Goal: Task Accomplishment & Management: Complete application form

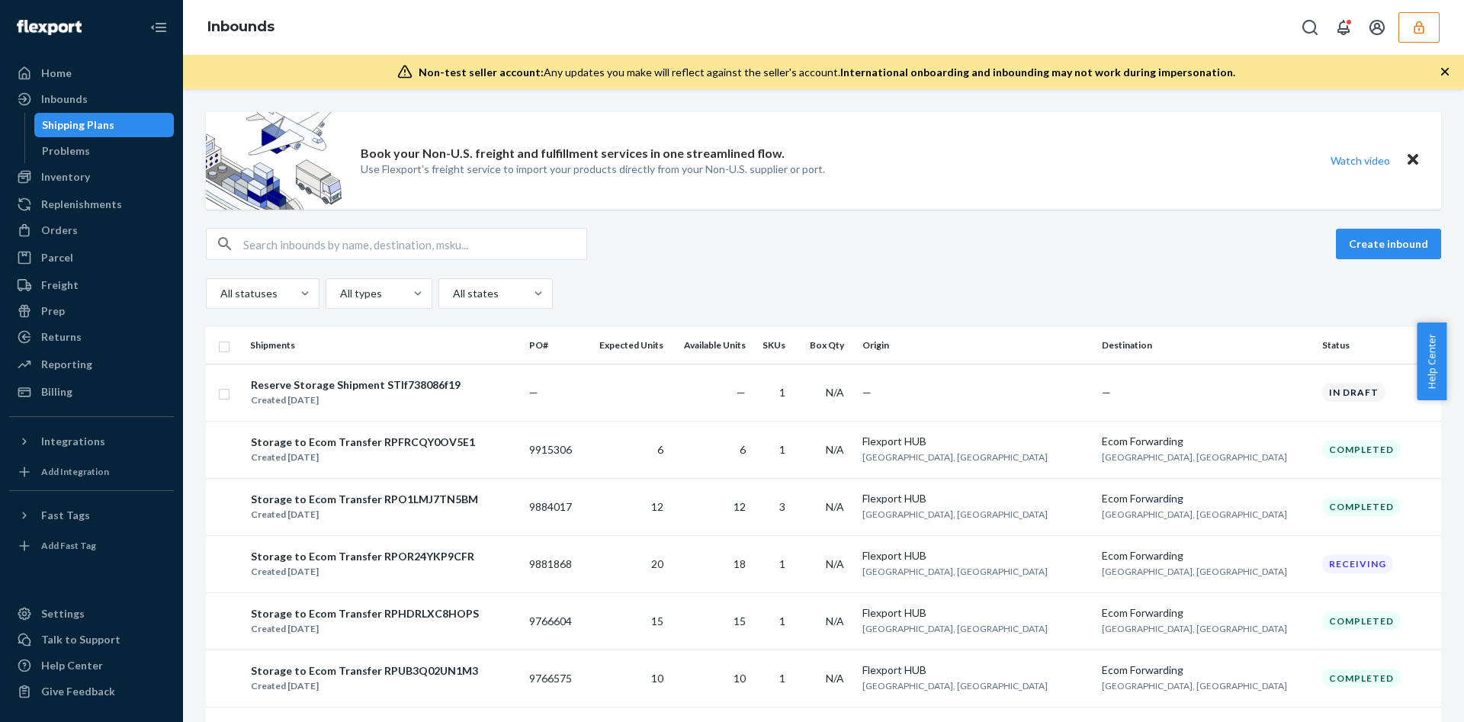
click at [1430, 11] on div "Inbounds" at bounding box center [823, 27] width 1281 height 55
click at [1425, 27] on icon "button" at bounding box center [1418, 27] width 15 height 15
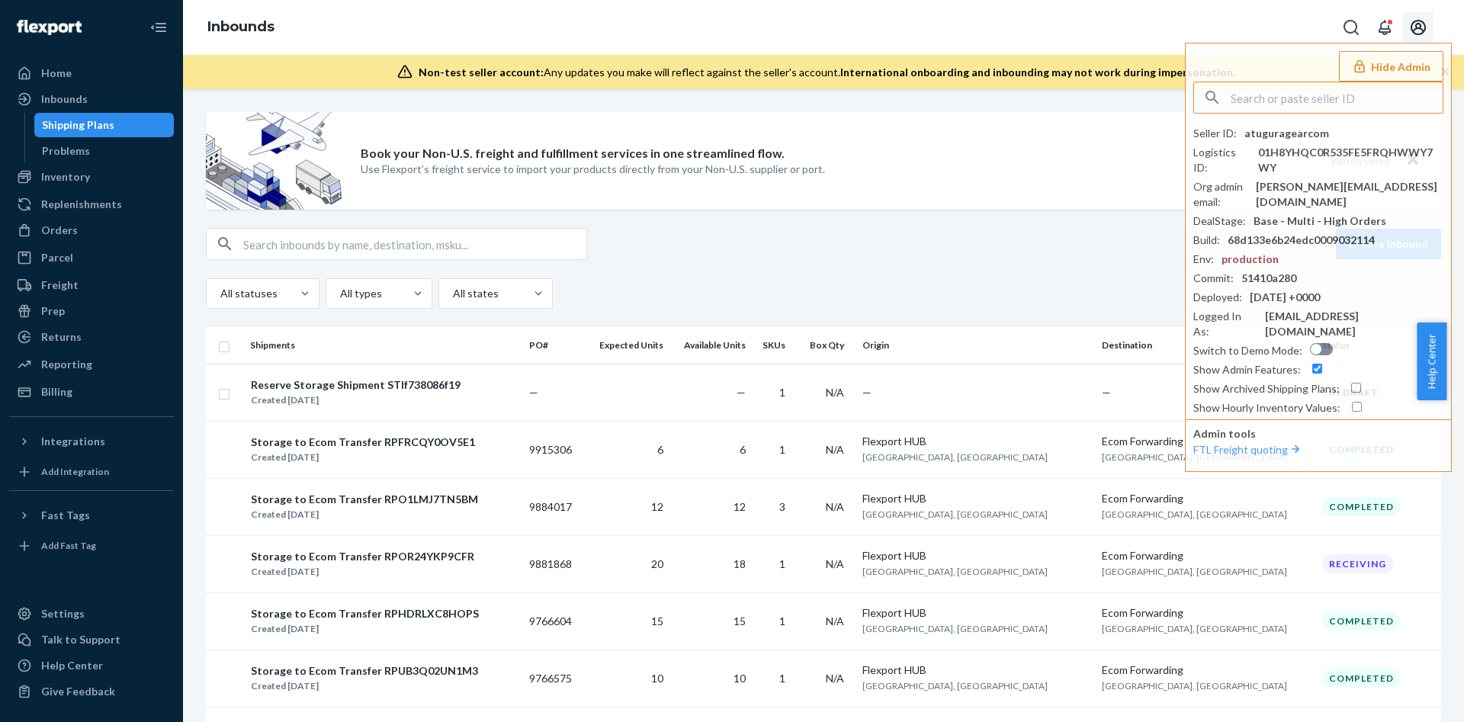
click at [1239, 20] on div "Inbounds Hide Admin Seller ID : atuguragearcom Logistics ID : 01H8YHQC0R535FE5F…" at bounding box center [823, 27] width 1281 height 55
click at [749, 269] on div "Create inbound All statuses All types All states" at bounding box center [823, 268] width 1235 height 81
click at [801, 255] on div "Create inbound" at bounding box center [823, 244] width 1235 height 32
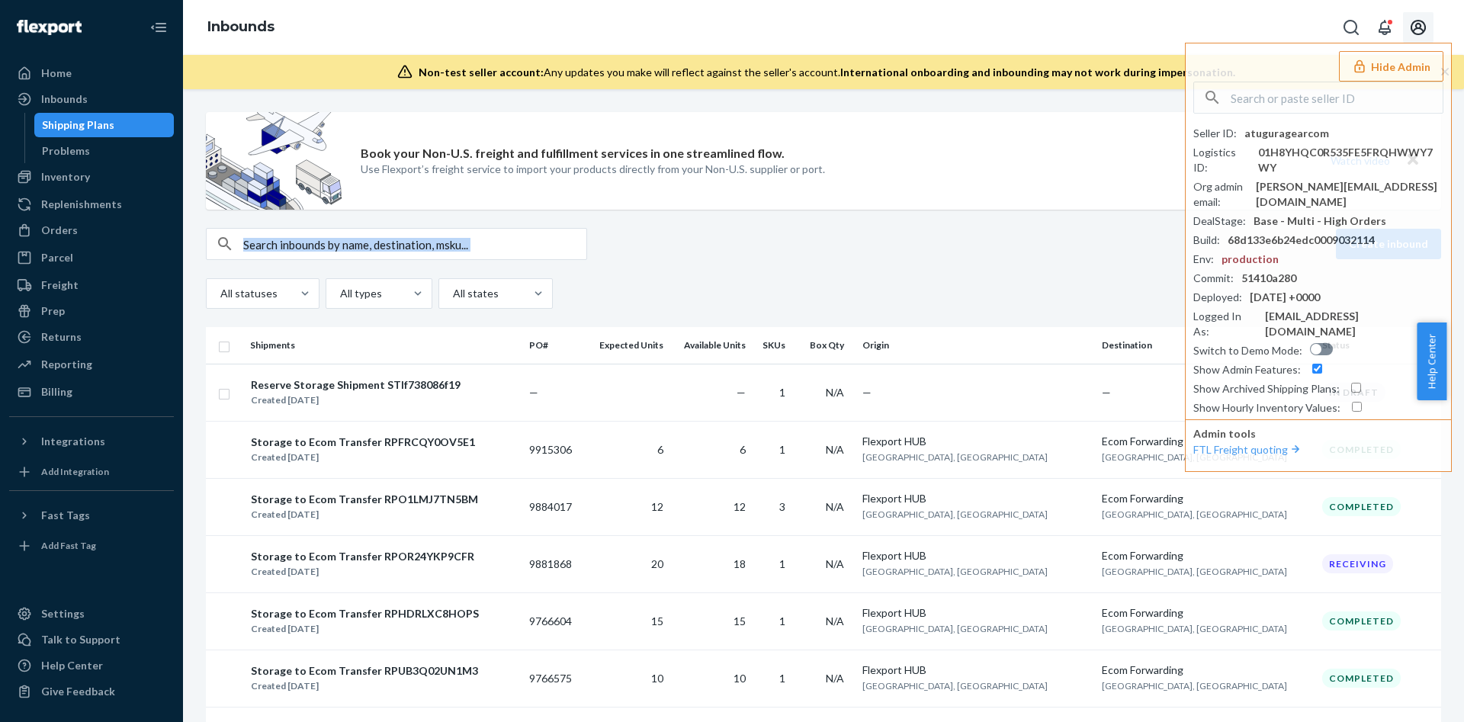
click at [801, 255] on div "Create inbound" at bounding box center [823, 244] width 1235 height 32
click at [1257, 34] on div "Inbounds Hide Admin Seller ID : atuguragearcom Logistics ID : 01H8YHQC0R535FE5F…" at bounding box center [823, 27] width 1281 height 55
click at [1032, 272] on div "Create inbound All statuses All types All states" at bounding box center [823, 268] width 1235 height 81
click at [1138, 202] on div "Book your Non-U.S. freight and fulfillment services in one streamlined flow. Us…" at bounding box center [823, 161] width 1235 height 98
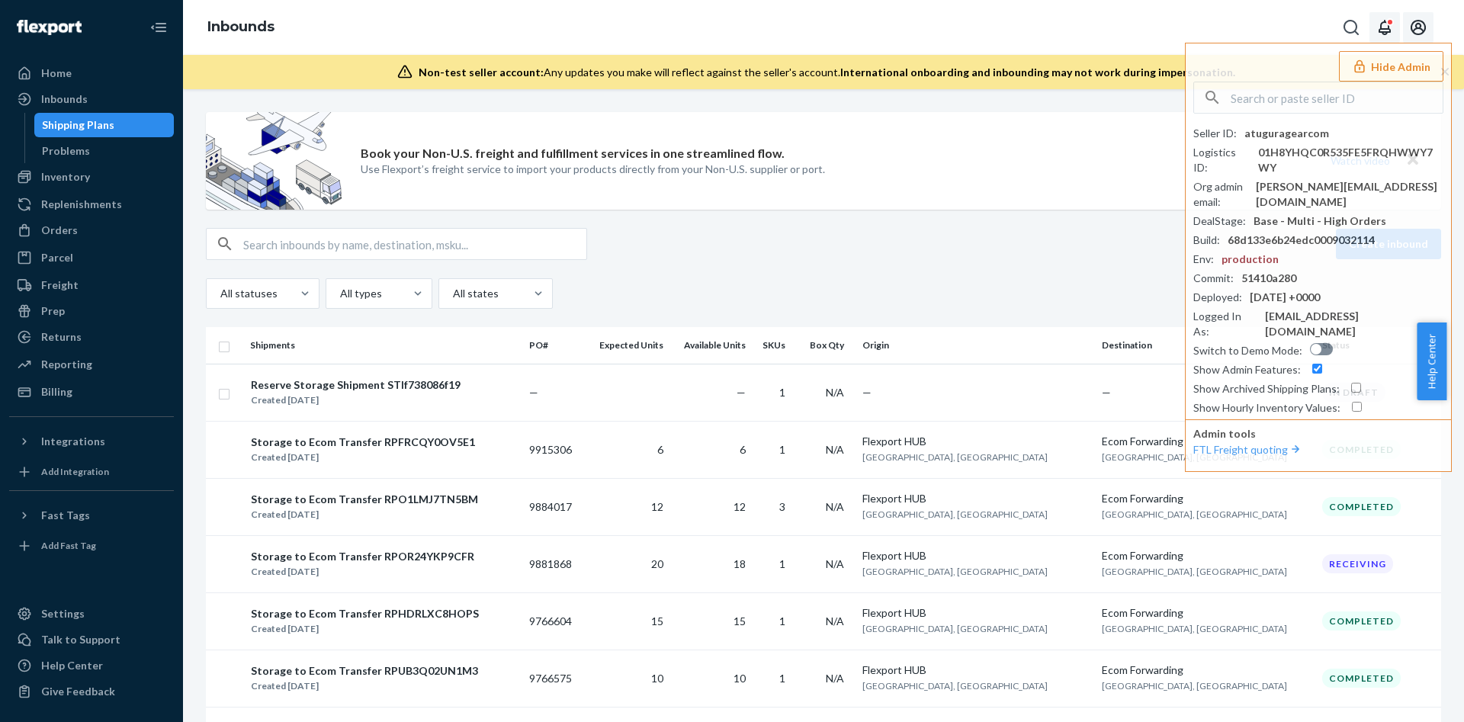
click at [1387, 24] on div "Open notifications" at bounding box center [1390, 22] width 8 height 8
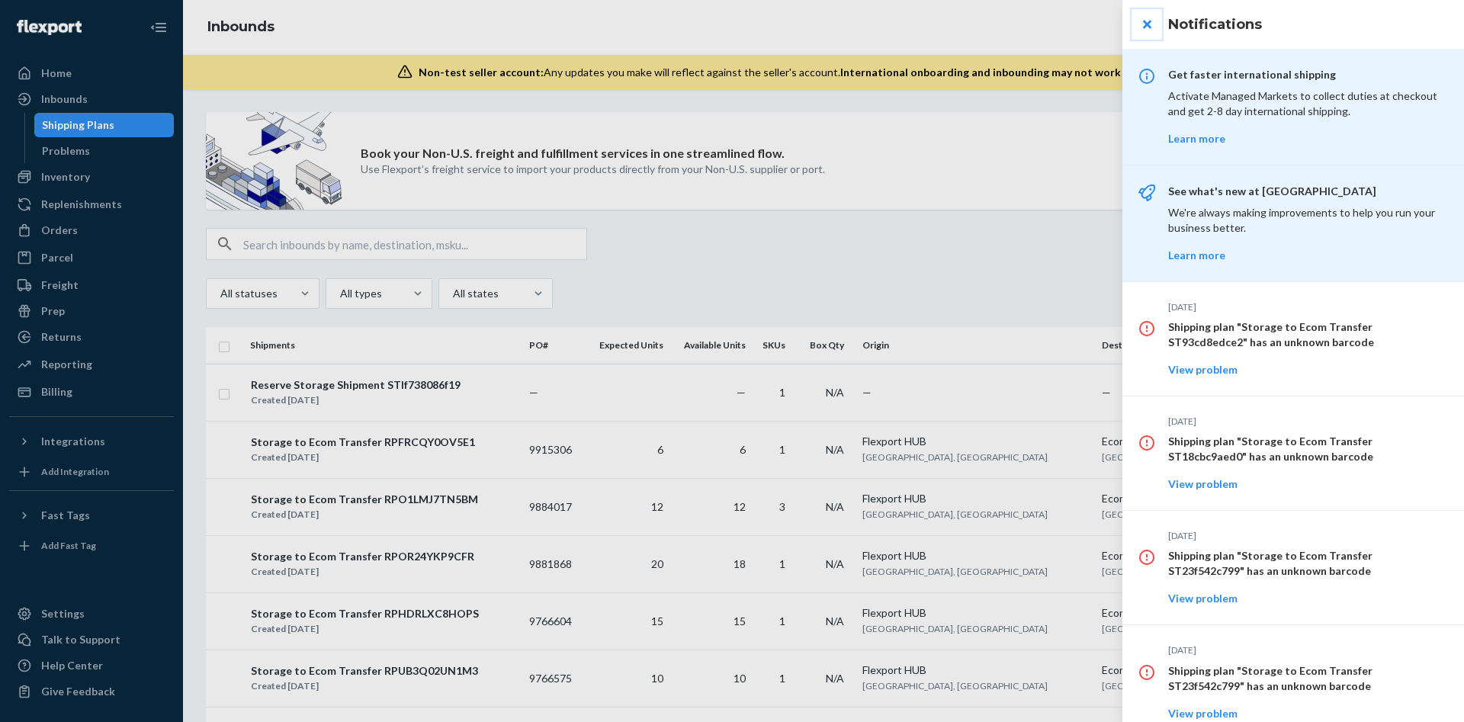
drag, startPoint x: 1150, startPoint y: 17, endPoint x: 1250, endPoint y: 35, distance: 102.3
click at [1152, 18] on button "close" at bounding box center [1146, 24] width 30 height 30
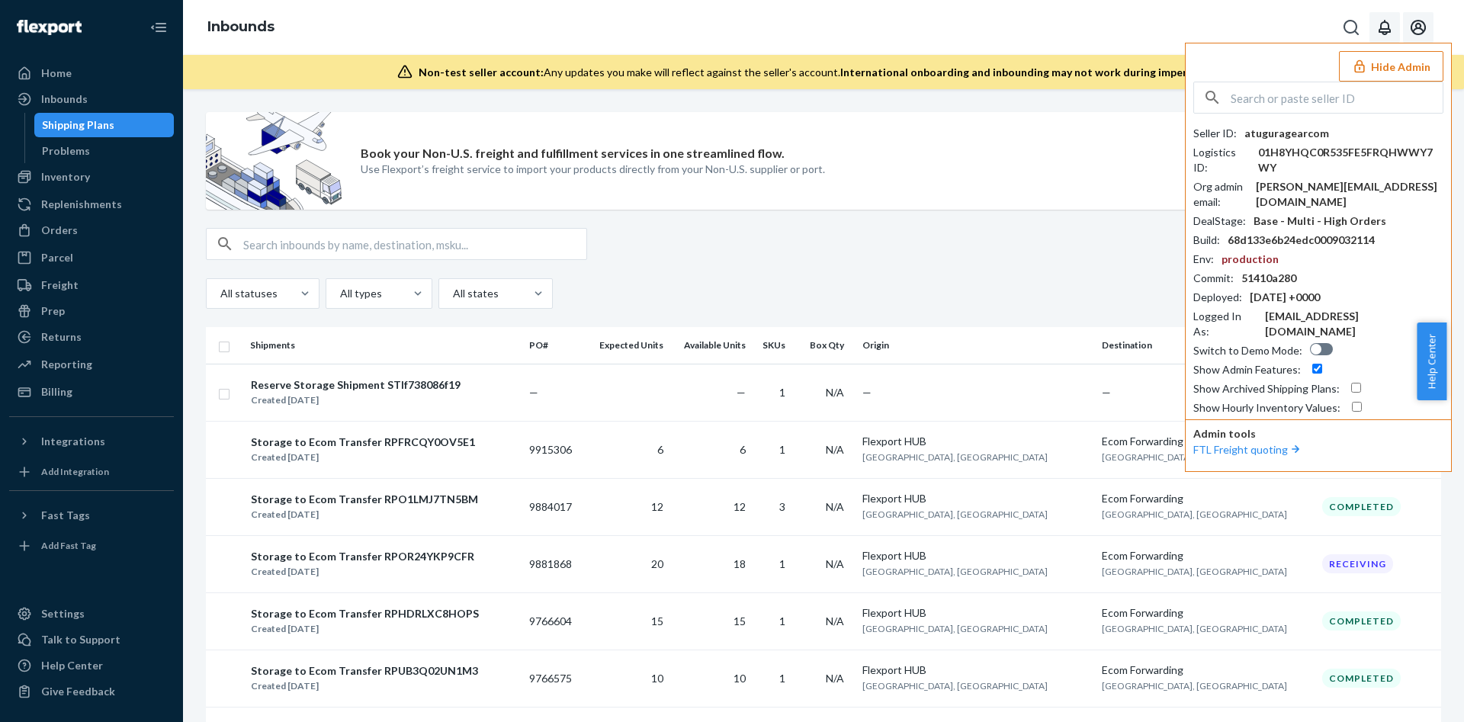
click at [1371, 67] on button "Hide Admin" at bounding box center [1391, 66] width 104 height 30
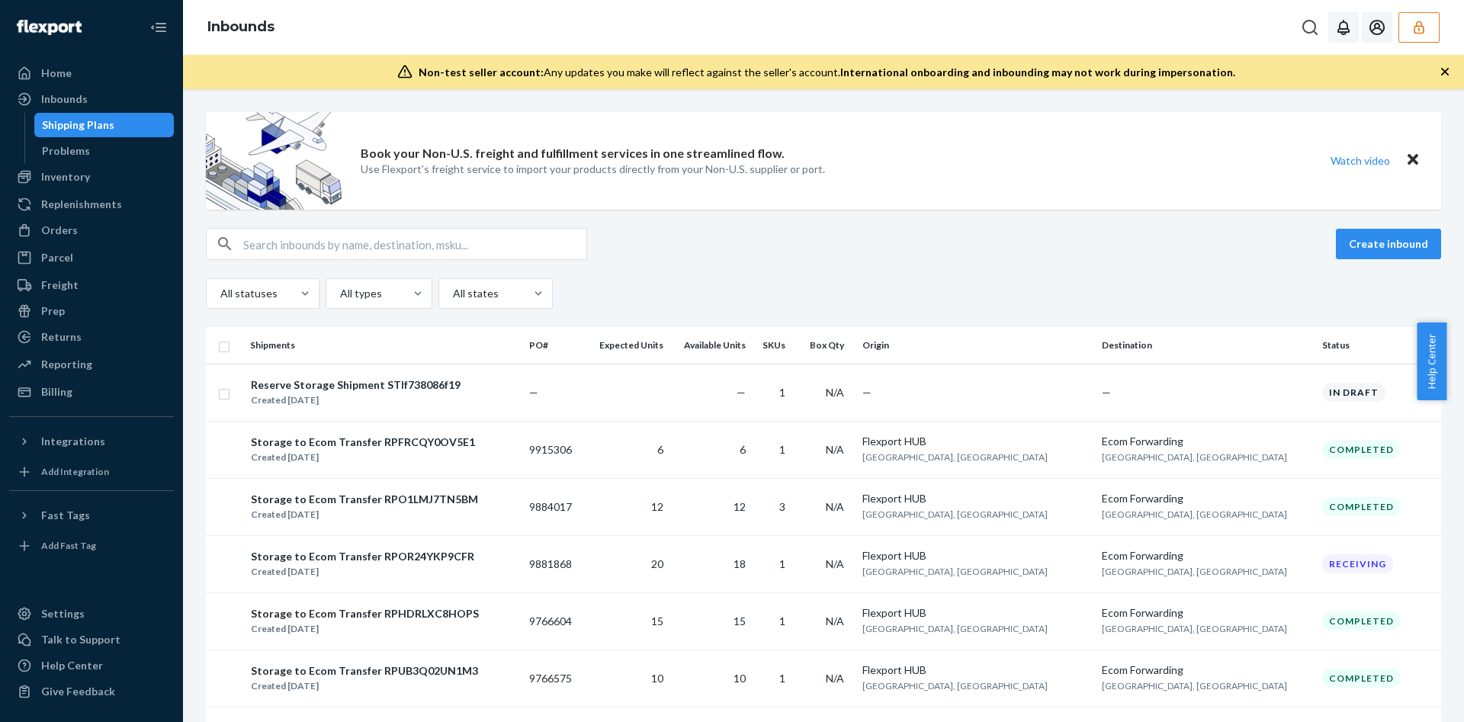
scroll to position [114, 0]
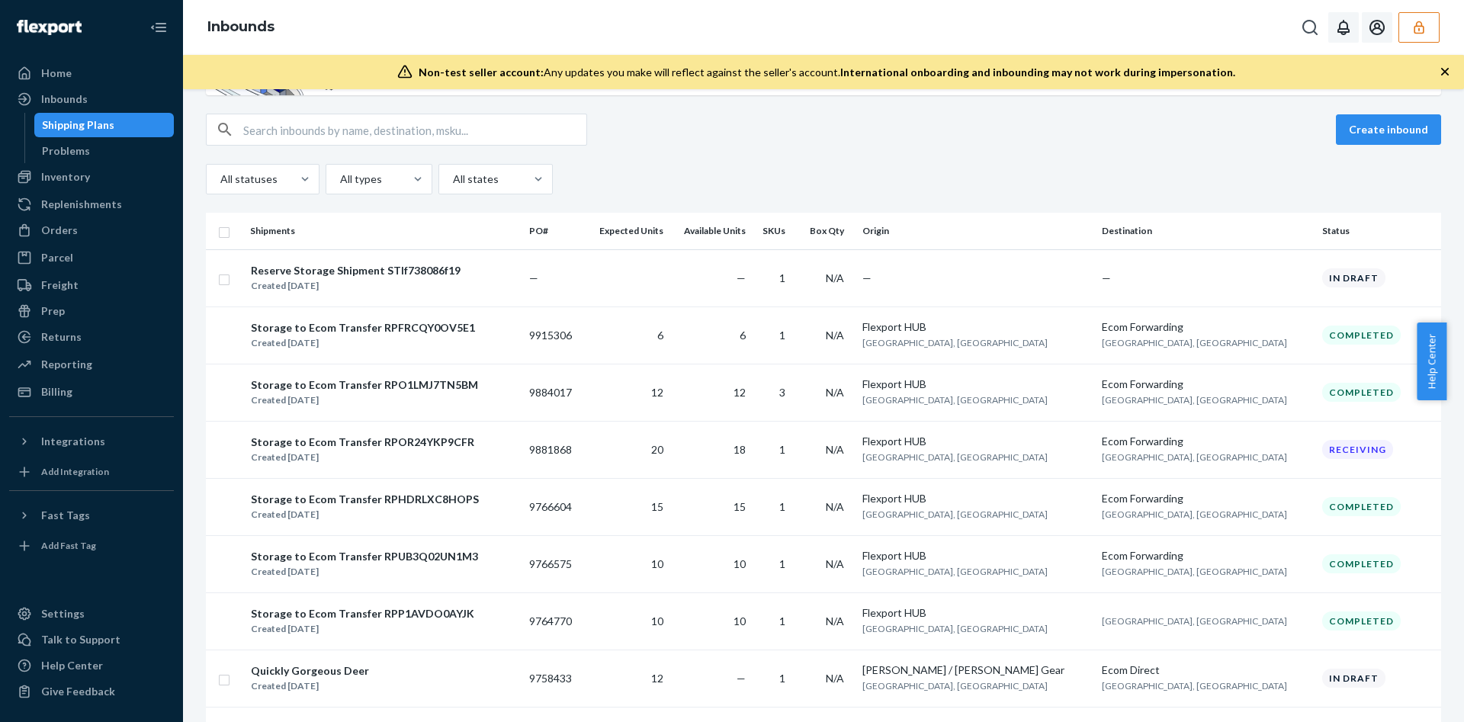
click at [640, 138] on div "Create inbound" at bounding box center [823, 130] width 1235 height 32
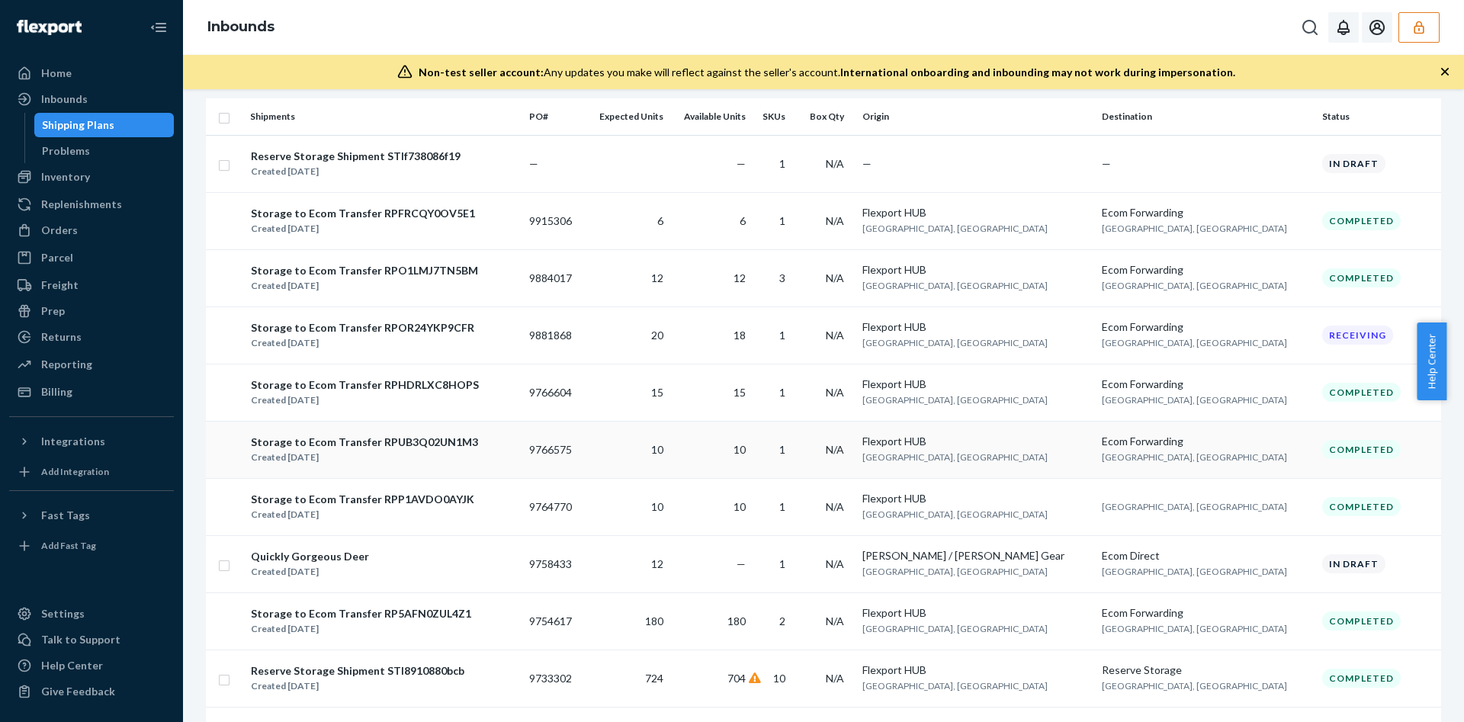
scroll to position [0, 0]
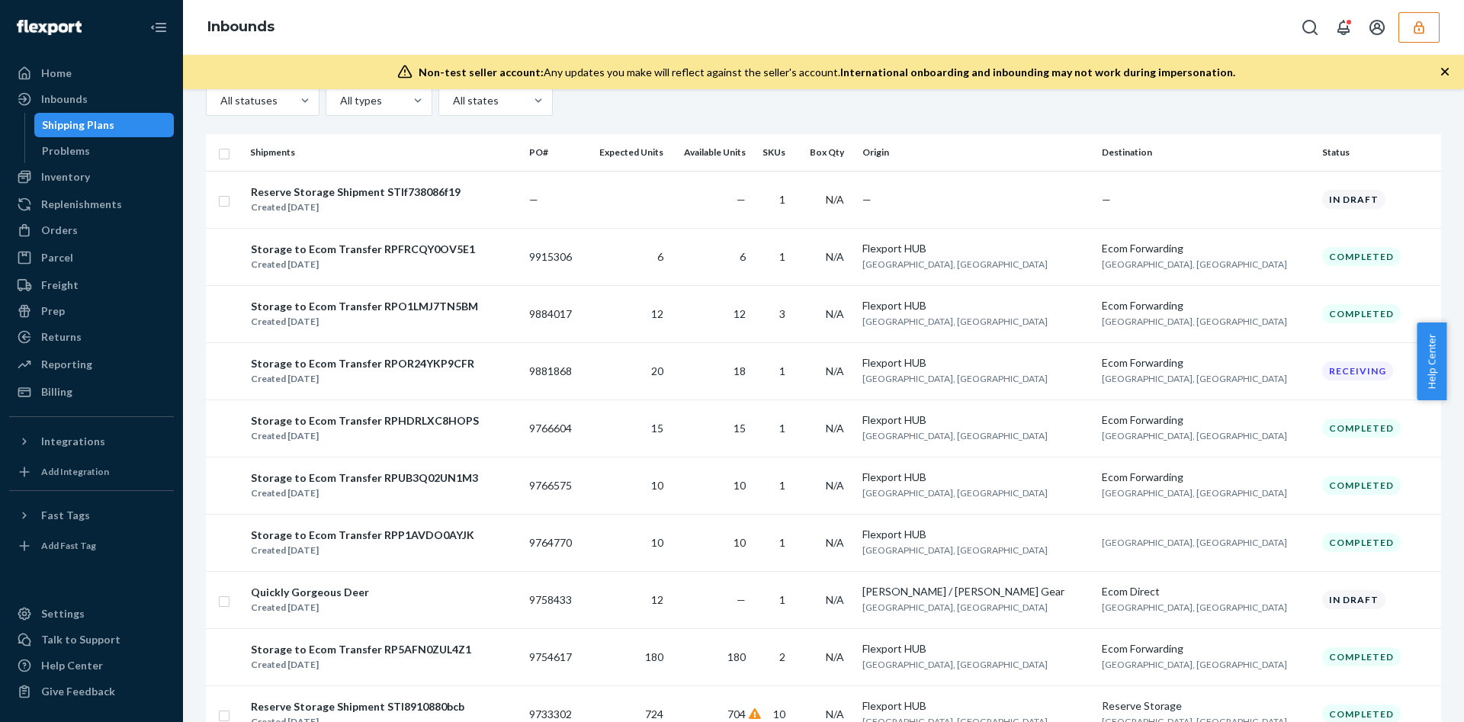
scroll to position [229, 0]
